Goal: Information Seeking & Learning: Compare options

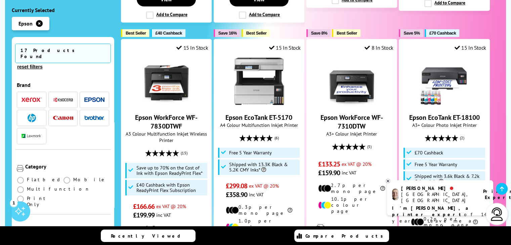
scroll to position [478, 0]
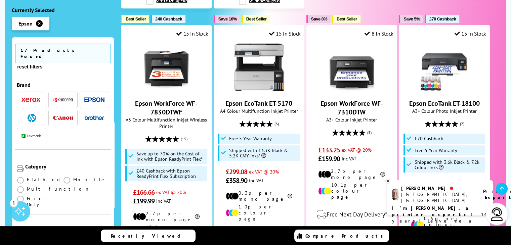
drag, startPoint x: 112, startPoint y: 78, endPoint x: 114, endPoint y: 94, distance: 16.8
click at [114, 94] on div "17 Products Found reset filters Brand" at bounding box center [63, 143] width 102 height 212
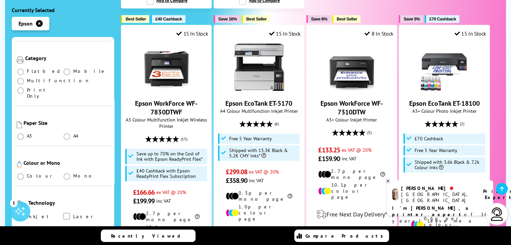
scroll to position [109, 0]
click at [67, 133] on span at bounding box center [66, 136] width 7 height 7
click at [73, 134] on input "radio" at bounding box center [73, 134] width 0 height 0
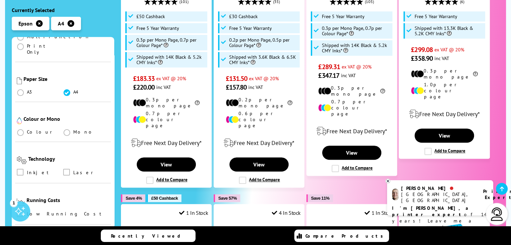
scroll to position [153, 0]
click at [19, 129] on span at bounding box center [20, 132] width 7 height 7
click at [27, 129] on input "radio" at bounding box center [27, 129] width 0 height 0
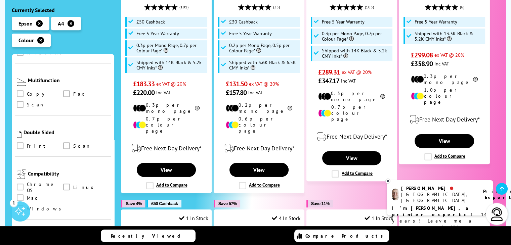
scroll to position [413, 0]
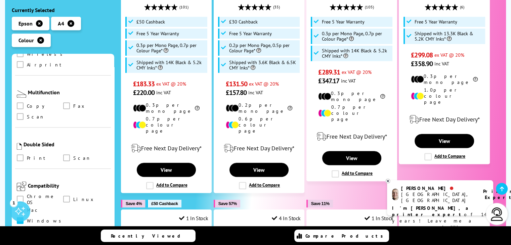
click at [24, 217] on span at bounding box center [20, 220] width 7 height 7
click at [27, 218] on input "checkbox" at bounding box center [27, 218] width 0 height 0
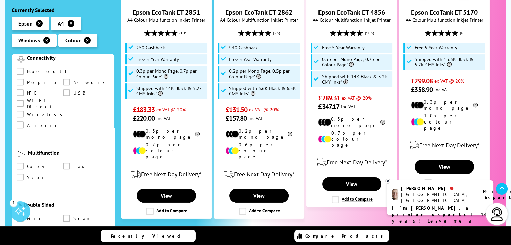
scroll to position [356, 0]
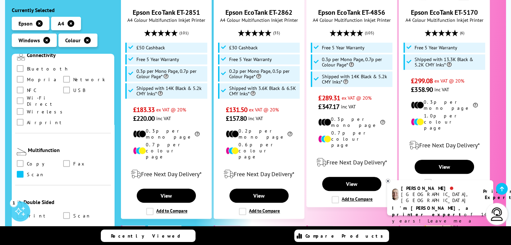
click at [21, 171] on span at bounding box center [20, 174] width 7 height 7
click at [27, 172] on input "checkbox" at bounding box center [27, 172] width 0 height 0
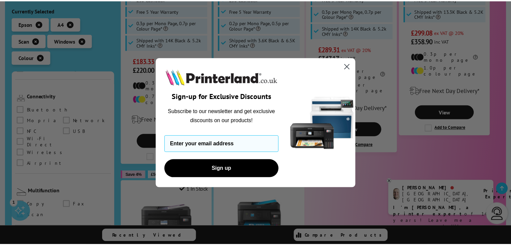
scroll to position [352, 0]
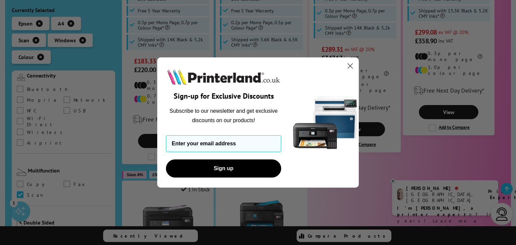
click at [350, 64] on circle "Close dialog" at bounding box center [350, 65] width 11 height 11
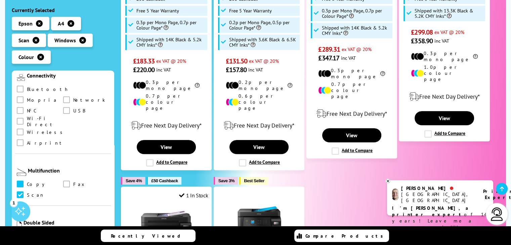
click at [20, 181] on span at bounding box center [20, 184] width 7 height 7
click at [27, 182] on input "checkbox" at bounding box center [27, 182] width 0 height 0
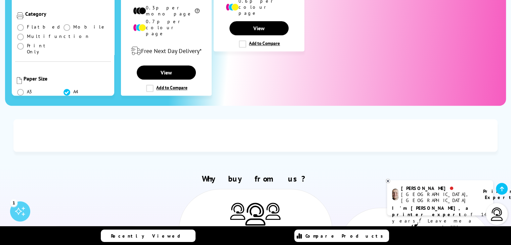
scroll to position [704, 0]
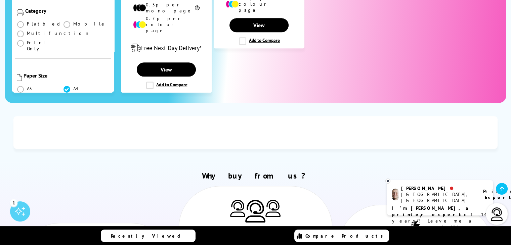
click at [387, 182] on icon at bounding box center [387, 181] width 4 height 5
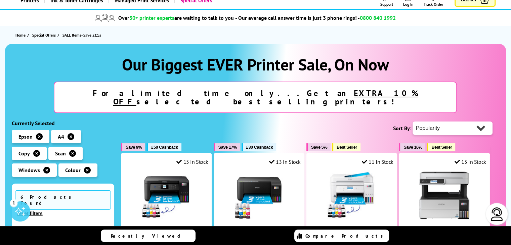
scroll to position [0, 0]
